Goal: Check status

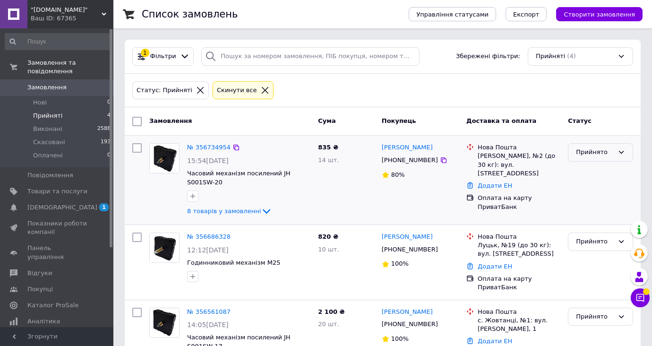
click at [585, 154] on div "Прийнято" at bounding box center [595, 153] width 38 height 10
click at [586, 173] on li "Виконано" at bounding box center [601, 172] width 64 height 17
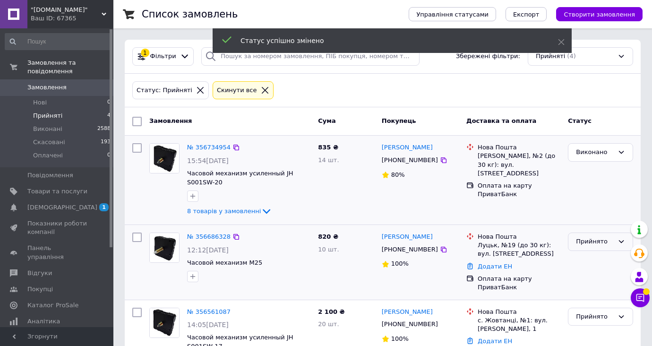
click at [587, 244] on div "Прийнято" at bounding box center [595, 242] width 38 height 10
click at [586, 263] on li "Виконано" at bounding box center [601, 261] width 64 height 17
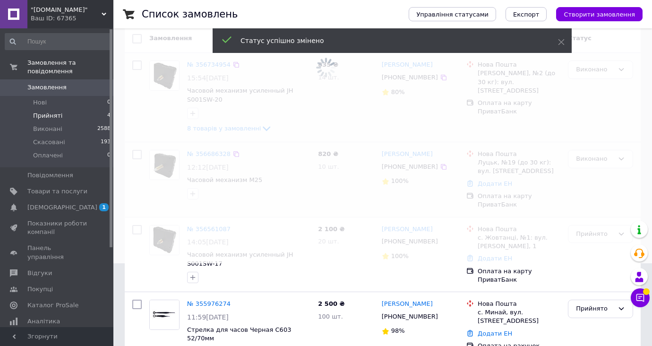
scroll to position [88, 0]
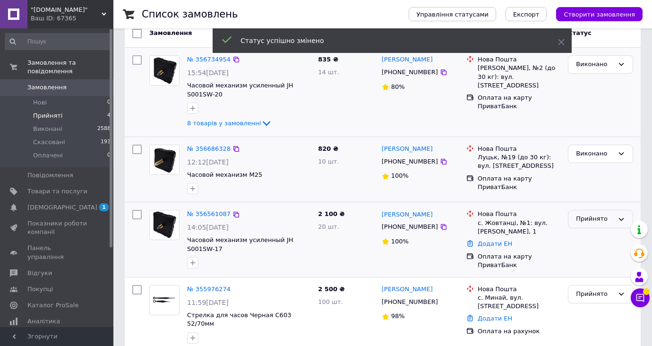
click at [591, 218] on div "Прийнято" at bounding box center [595, 219] width 38 height 10
click at [591, 237] on li "Виконано" at bounding box center [601, 238] width 64 height 17
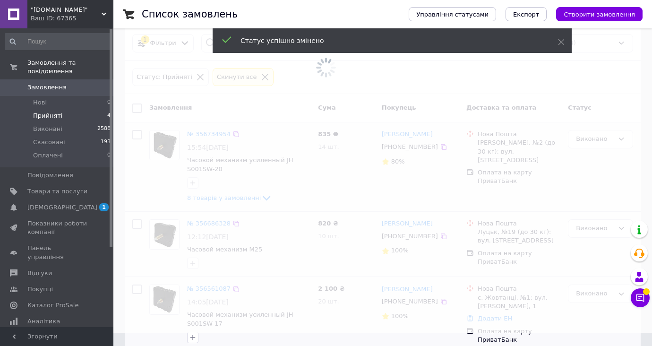
scroll to position [0, 0]
